Goal: Task Accomplishment & Management: Use online tool/utility

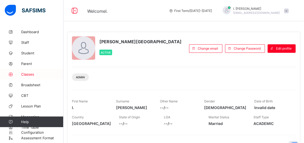
click at [27, 73] on span "Classes" at bounding box center [42, 74] width 42 height 4
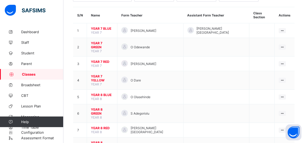
scroll to position [55, 0]
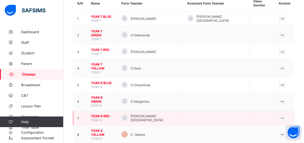
click at [99, 114] on span "YEAR 8 RED" at bounding box center [102, 116] width 22 height 4
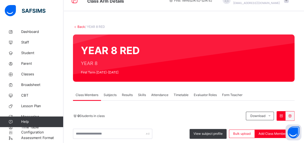
scroll to position [55, 0]
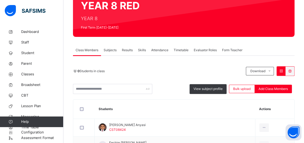
click at [109, 50] on span "Subjects" at bounding box center [110, 50] width 13 height 5
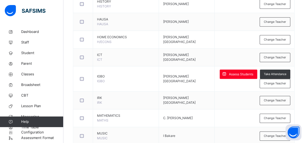
scroll to position [304, 0]
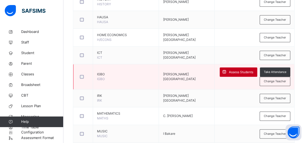
click at [240, 70] on span "Assess Students" at bounding box center [241, 72] width 24 height 5
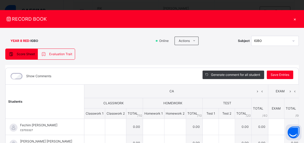
scroll to position [0, 0]
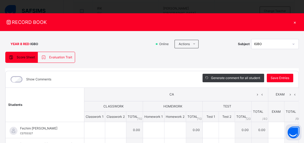
click at [298, 23] on div "×" at bounding box center [295, 22] width 8 height 7
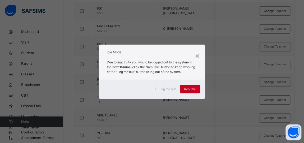
click at [190, 89] on span "Resume" at bounding box center [190, 89] width 12 height 5
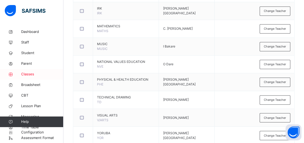
click at [28, 73] on span "Classes" at bounding box center [42, 73] width 42 height 5
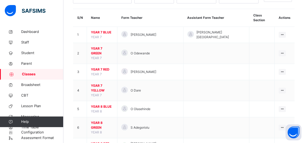
scroll to position [33, 0]
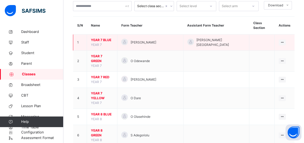
click at [106, 38] on span "YEAR 7 BLUE" at bounding box center [102, 40] width 22 height 5
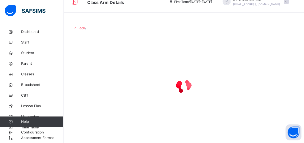
scroll to position [10, 0]
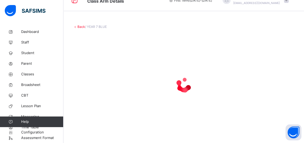
click at [252, 84] on div "Back / YEAR 7 BLUE" at bounding box center [184, 79] width 241 height 127
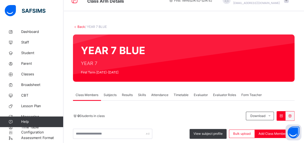
click at [107, 95] on span "Subjects" at bounding box center [110, 94] width 13 height 5
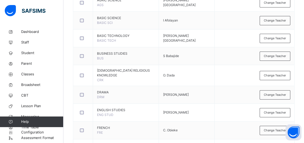
scroll to position [281, 0]
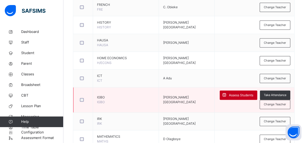
click at [249, 93] on span "Assess Students" at bounding box center [241, 95] width 24 height 5
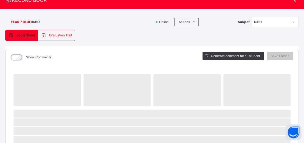
scroll to position [27, 0]
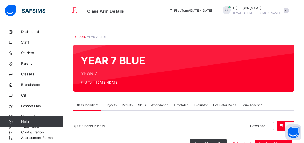
scroll to position [10, 0]
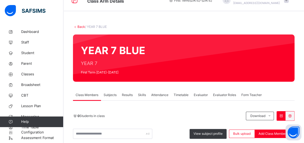
click at [109, 93] on span "Subjects" at bounding box center [110, 94] width 13 height 5
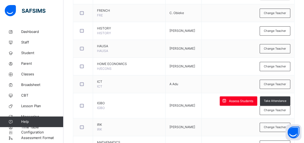
scroll to position [276, 0]
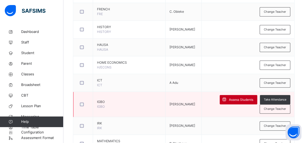
click at [254, 97] on span "Assess Students" at bounding box center [241, 99] width 24 height 5
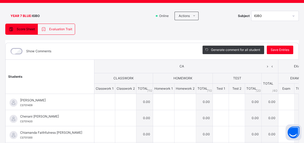
scroll to position [0, 0]
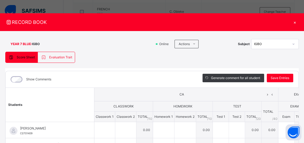
click at [299, 21] on div "×" at bounding box center [295, 22] width 8 height 7
